Goal: Task Accomplishment & Management: Use online tool/utility

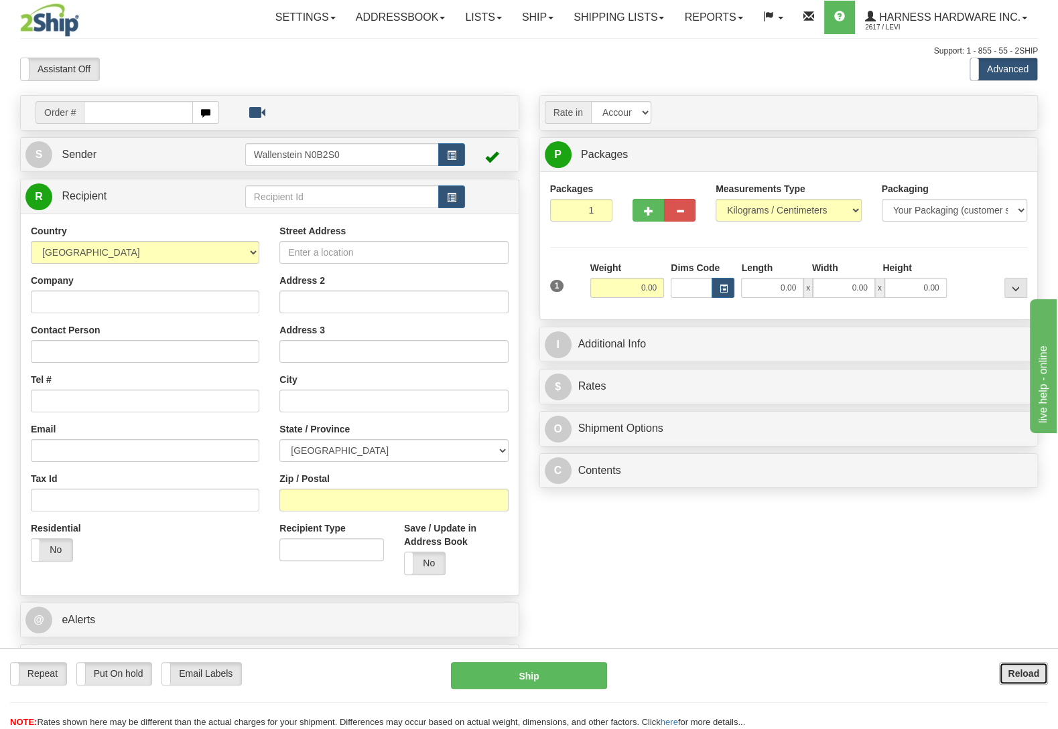
click at [1007, 665] on button "Reload" at bounding box center [1023, 673] width 49 height 23
type input "patp"
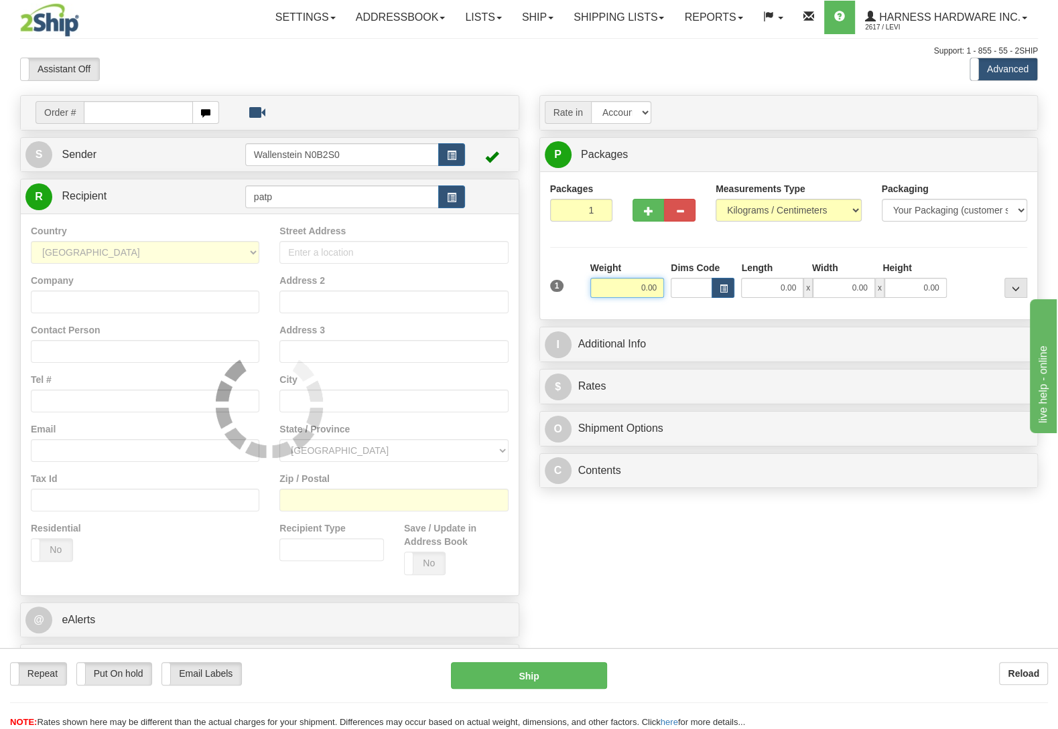
type input "202"
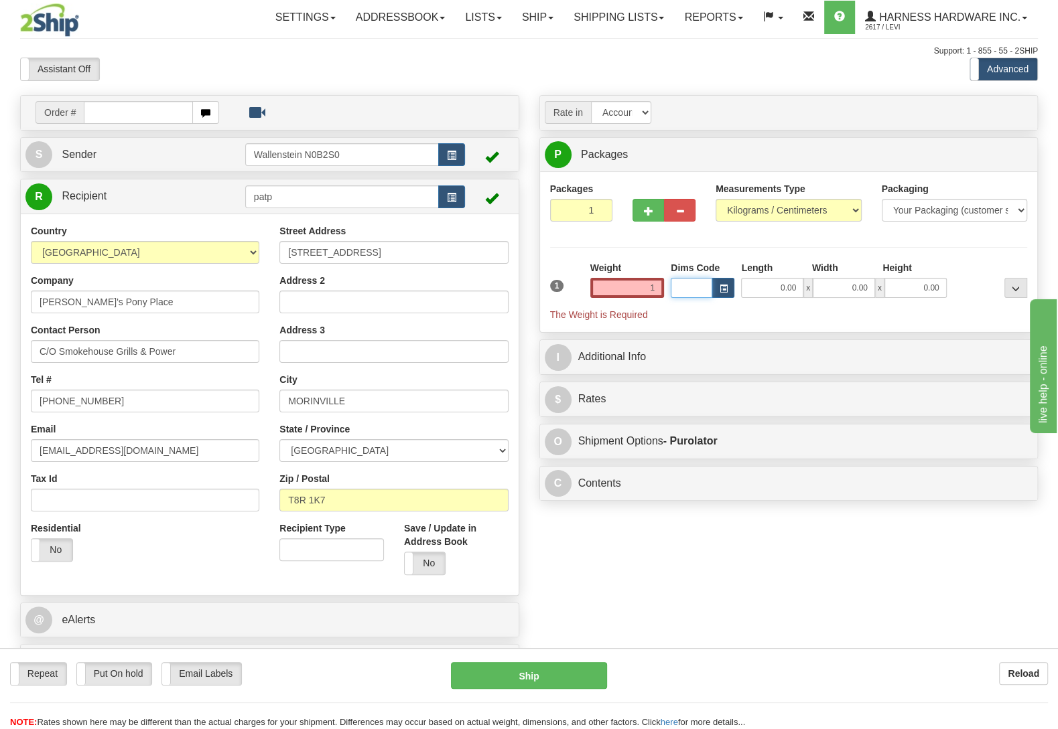
type input "1.00"
type input "202"
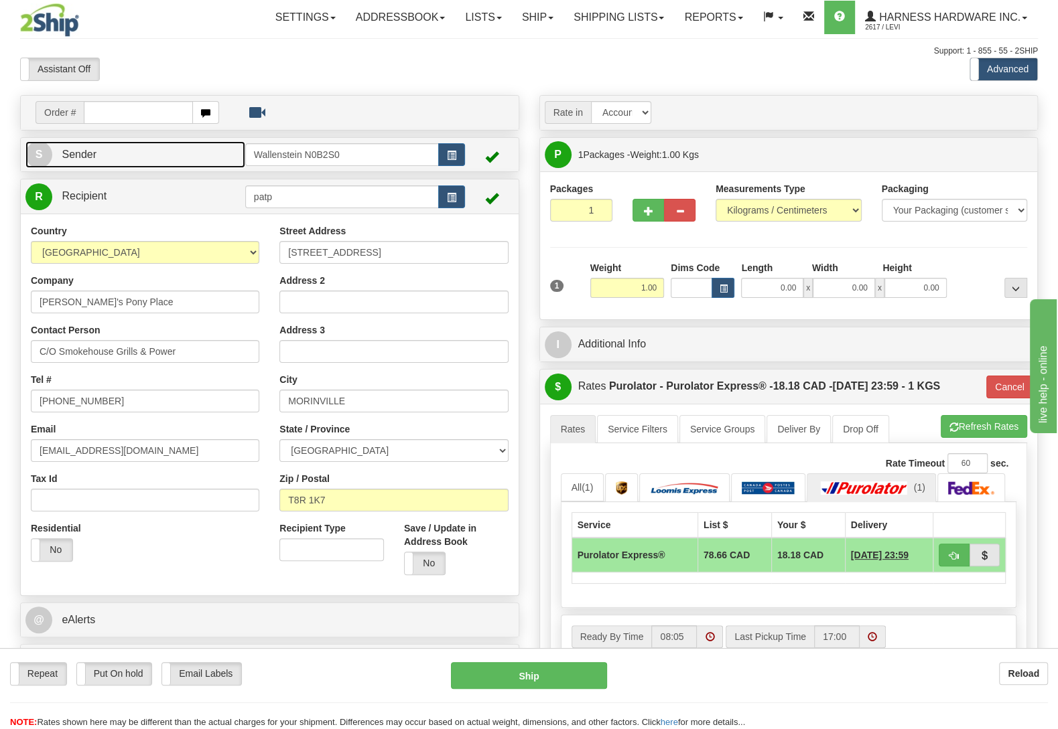
click at [153, 157] on link "S Sender" at bounding box center [135, 154] width 220 height 27
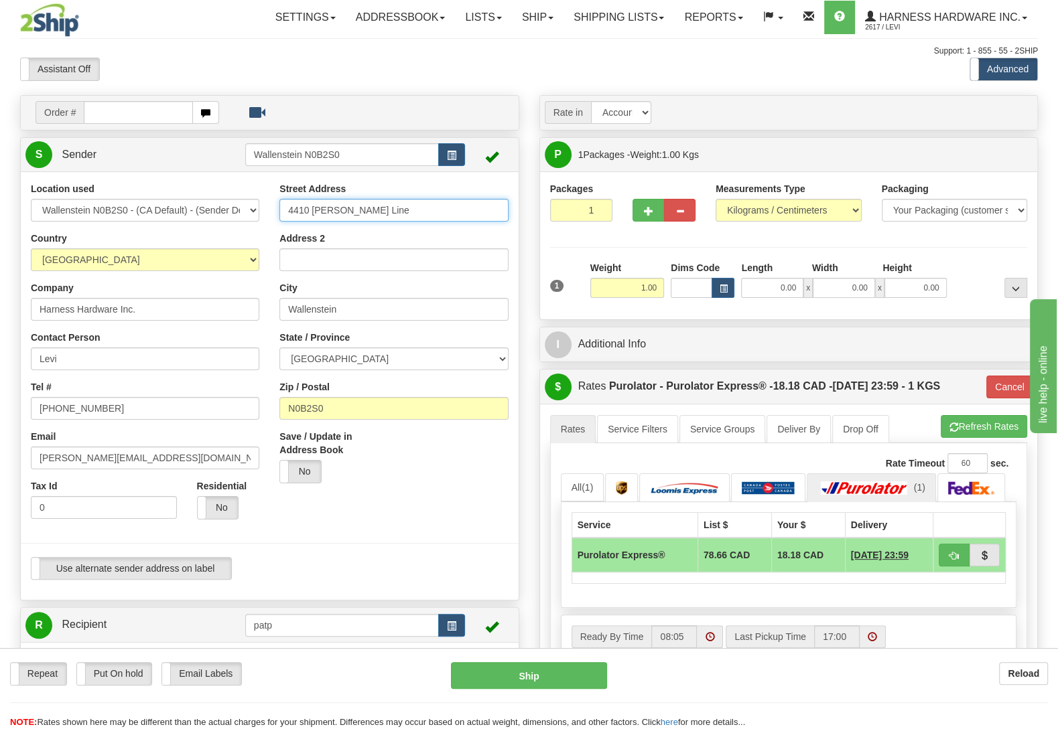
click at [409, 215] on input "4410 Lawson Line" at bounding box center [393, 210] width 228 height 23
type input "4410 Lawson Line."
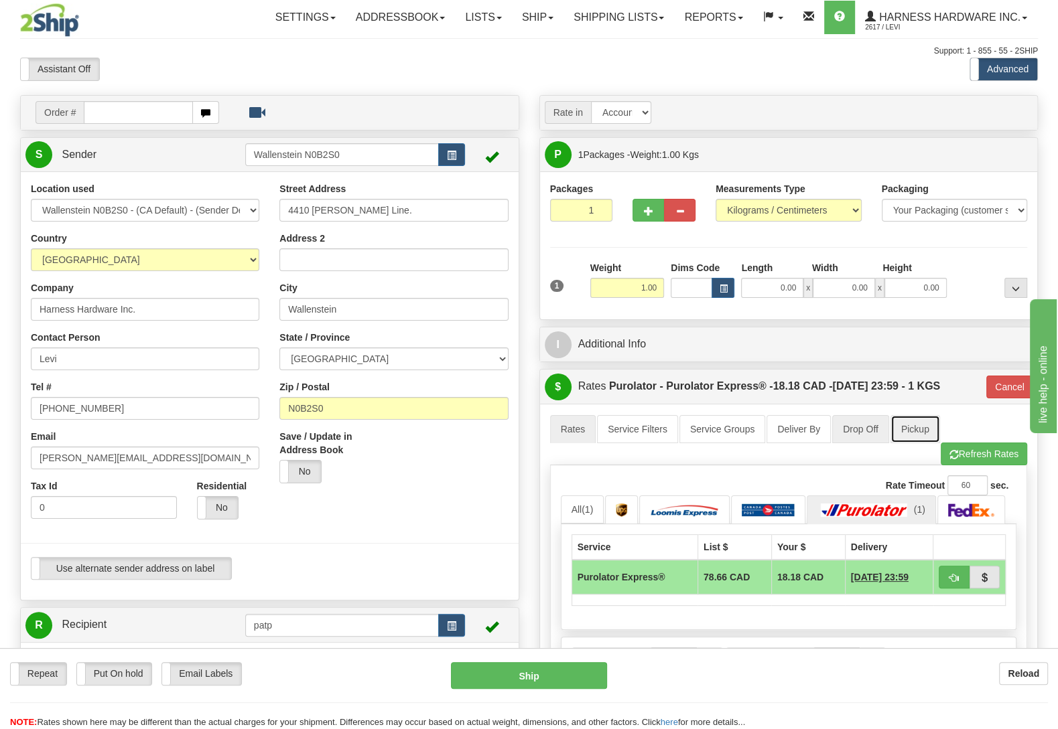
drag, startPoint x: 928, startPoint y: 426, endPoint x: 853, endPoint y: 441, distance: 75.9
click at [927, 426] on link "Pickup" at bounding box center [915, 429] width 50 height 28
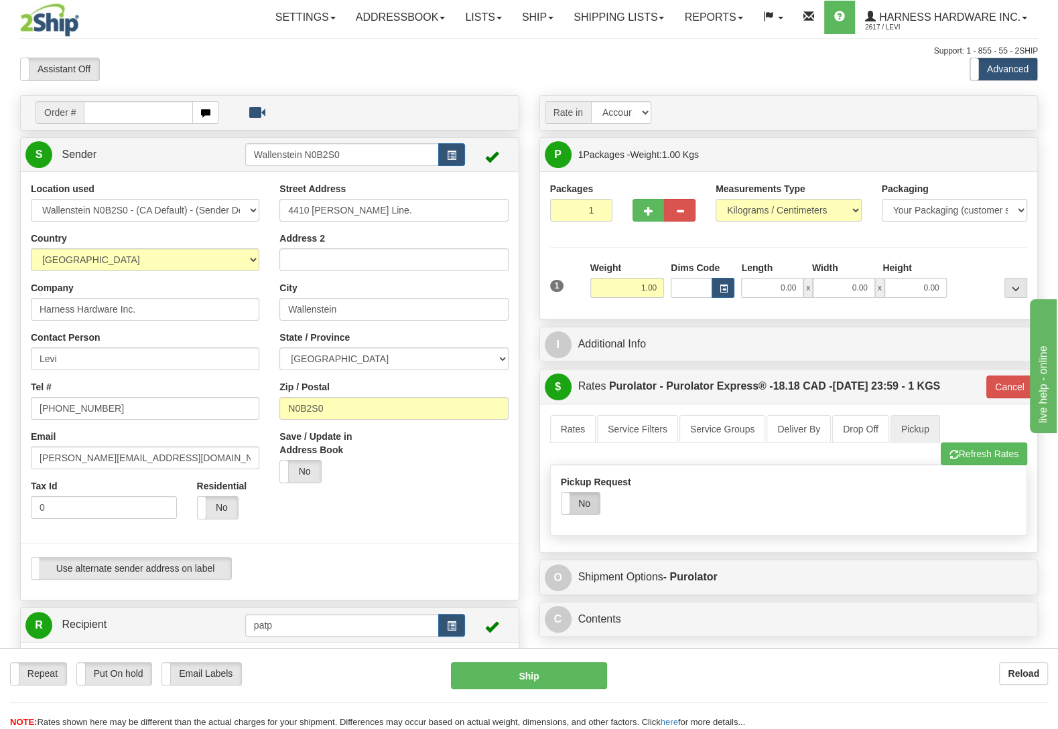
click at [575, 500] on label "No" at bounding box center [580, 503] width 38 height 21
click at [575, 443] on link "Rates" at bounding box center [573, 429] width 46 height 28
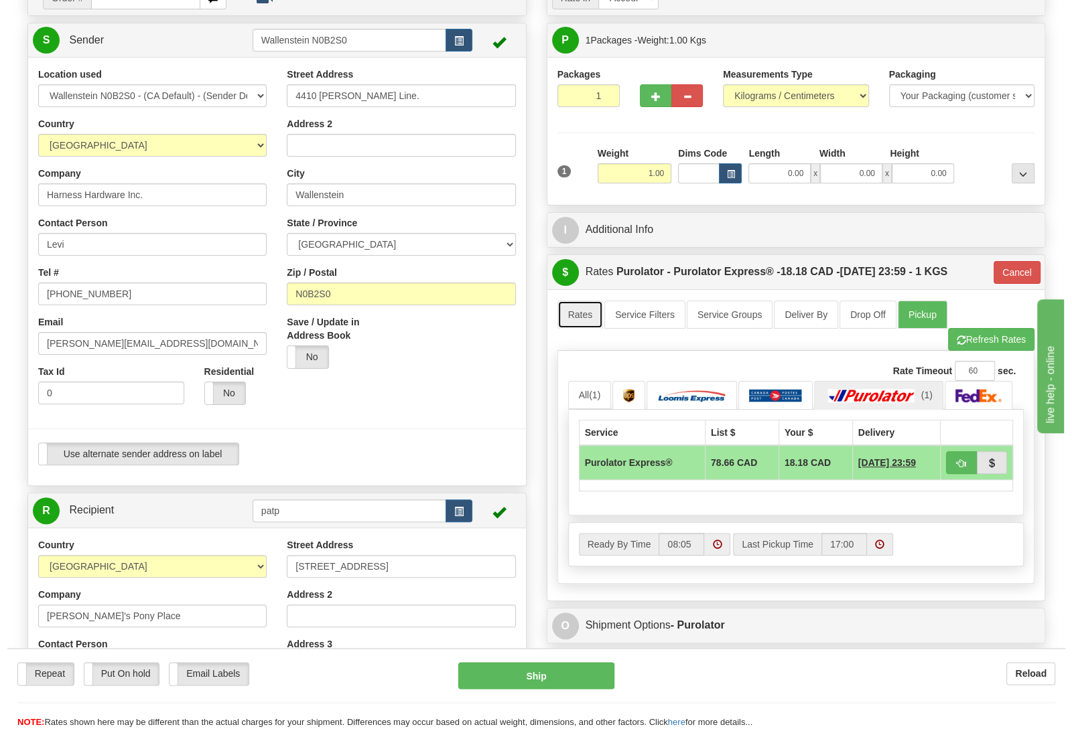
scroll to position [141, 0]
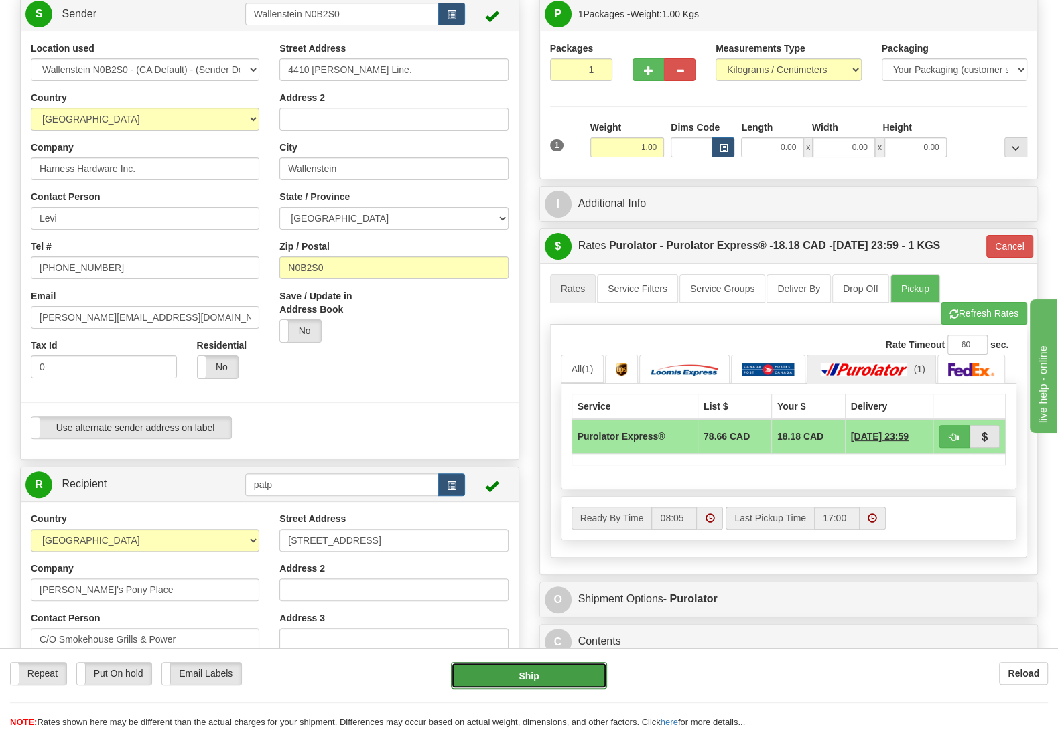
click at [500, 676] on button "Ship" at bounding box center [529, 675] width 156 height 27
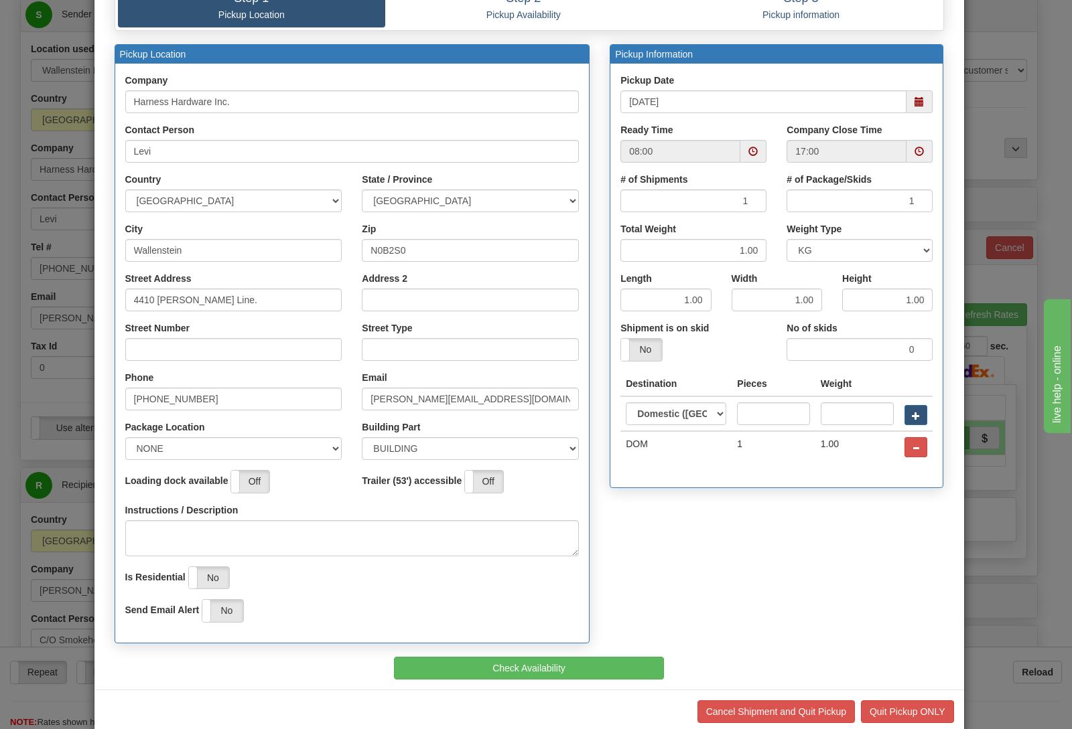
scroll to position [115, 0]
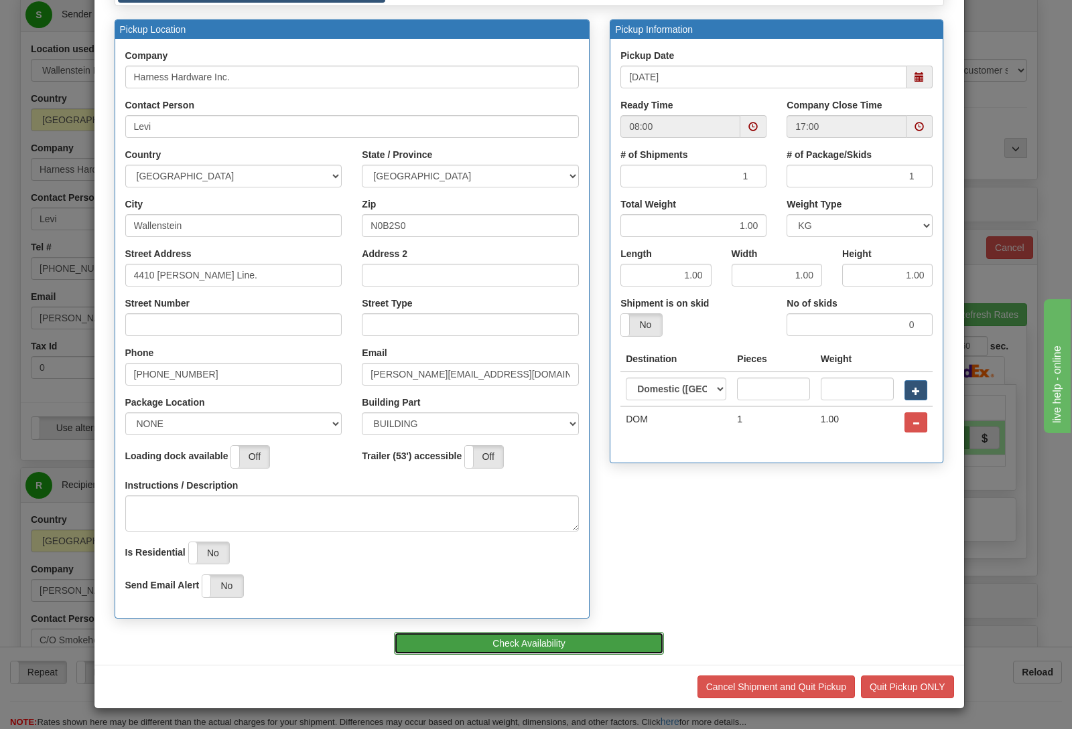
click at [565, 639] on button "Check Availability" at bounding box center [529, 643] width 270 height 23
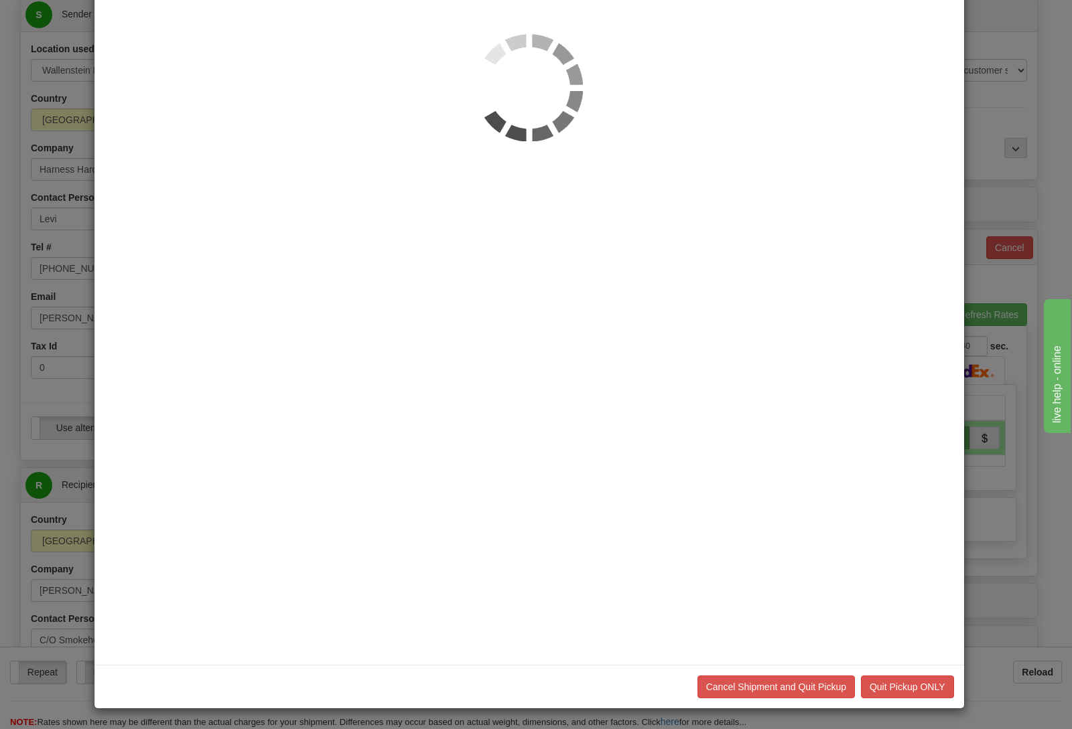
scroll to position [0, 0]
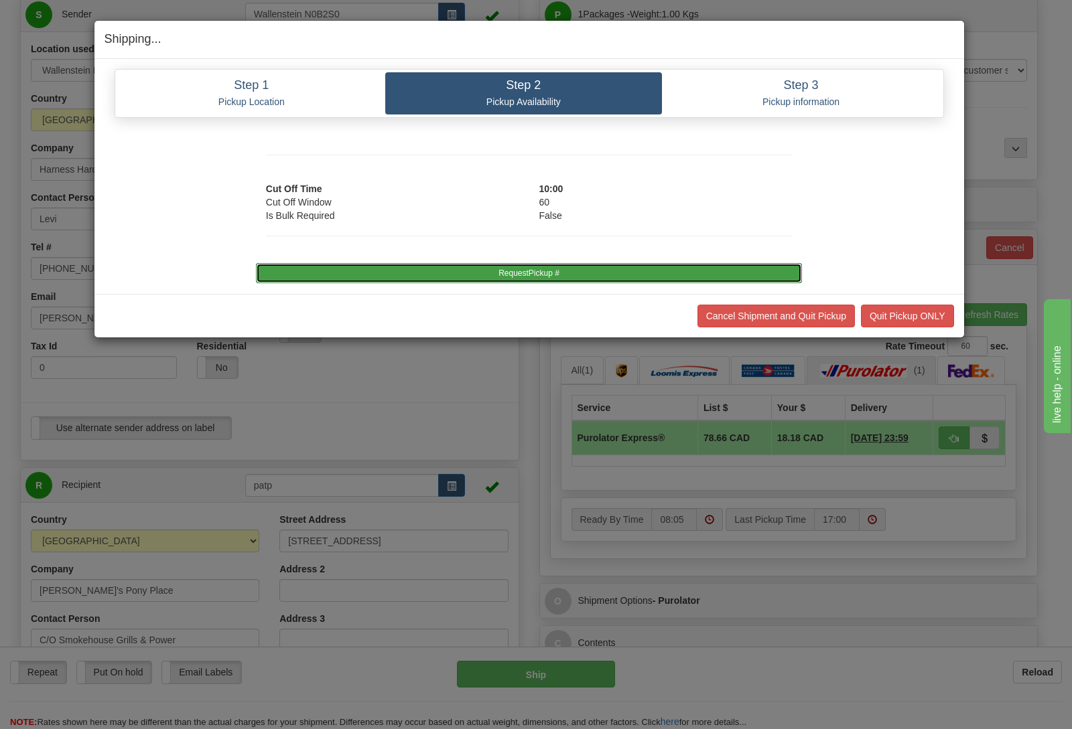
click at [581, 275] on button "RequestPickup #" at bounding box center [529, 273] width 546 height 20
